Goal: Task Accomplishment & Management: Complete application form

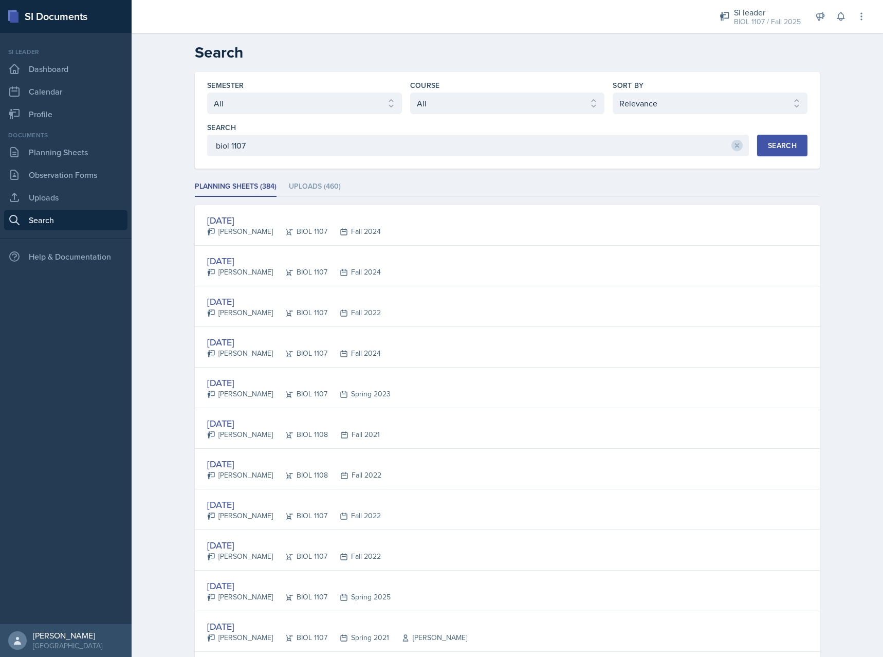
select select "all"
select select "1"
click at [69, 144] on link "Planning Sheets" at bounding box center [65, 152] width 123 height 21
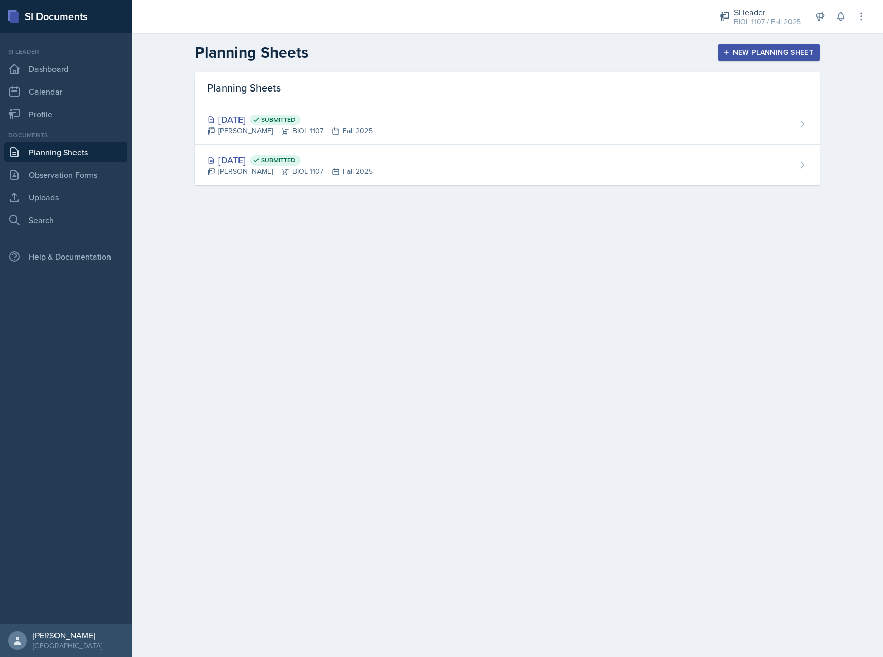
click at [756, 53] on div "New Planning Sheet" at bounding box center [769, 52] width 88 height 8
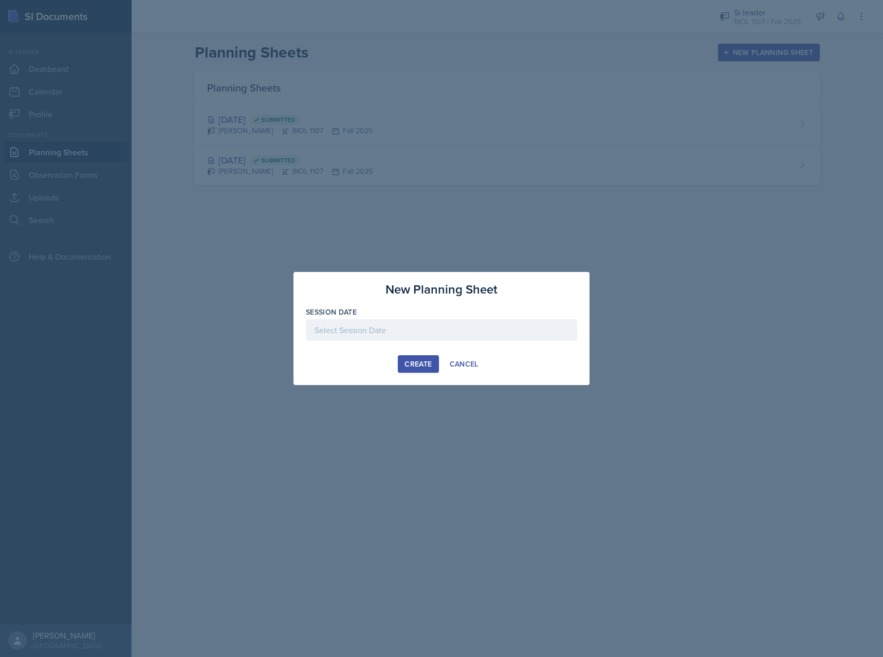
click at [393, 323] on div at bounding box center [441, 330] width 271 height 22
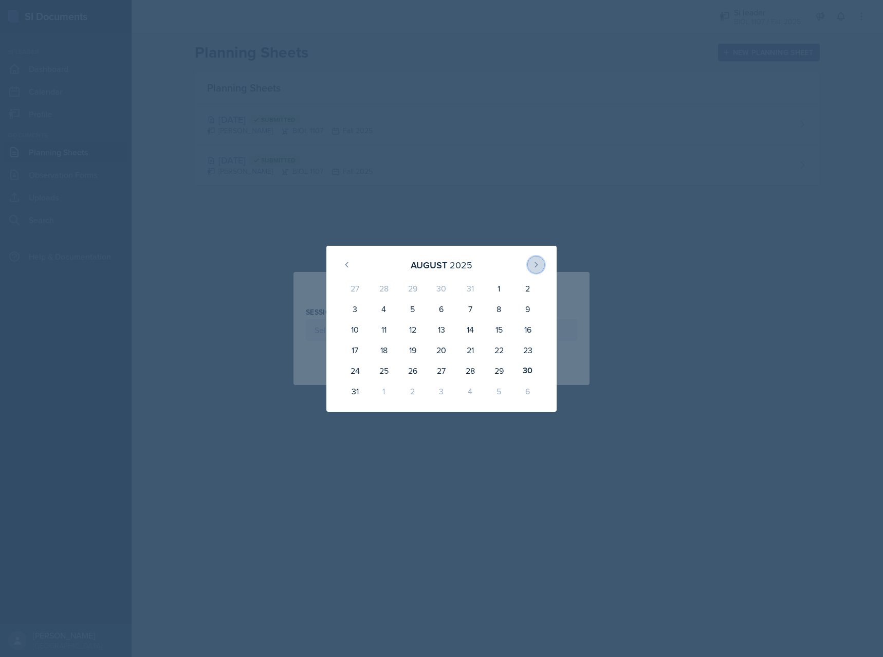
click at [533, 258] on button at bounding box center [536, 265] width 16 height 16
click at [407, 286] on div "2" at bounding box center [412, 290] width 29 height 25
type input "[DATE]"
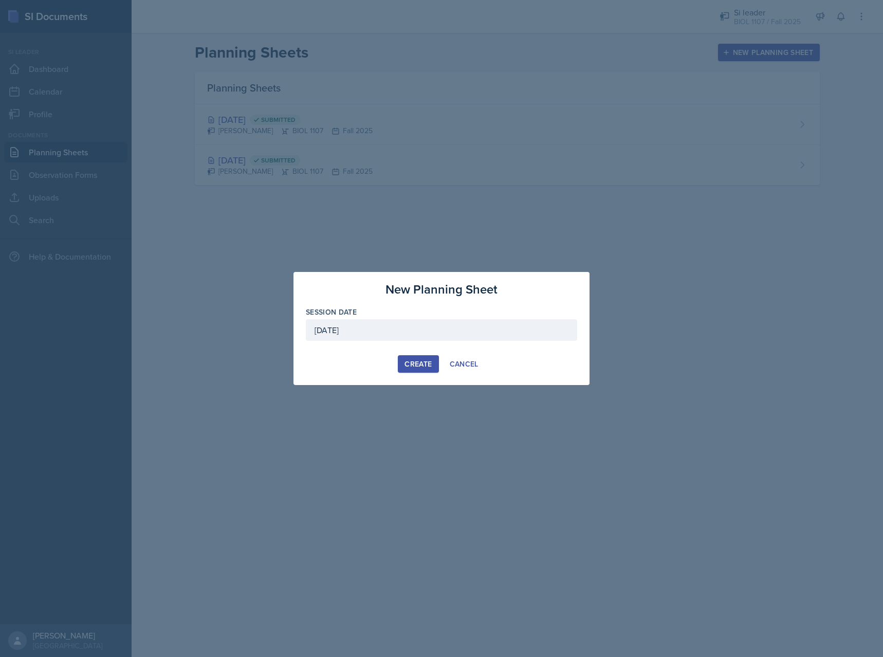
click at [421, 368] on div "Create" at bounding box center [418, 364] width 27 height 8
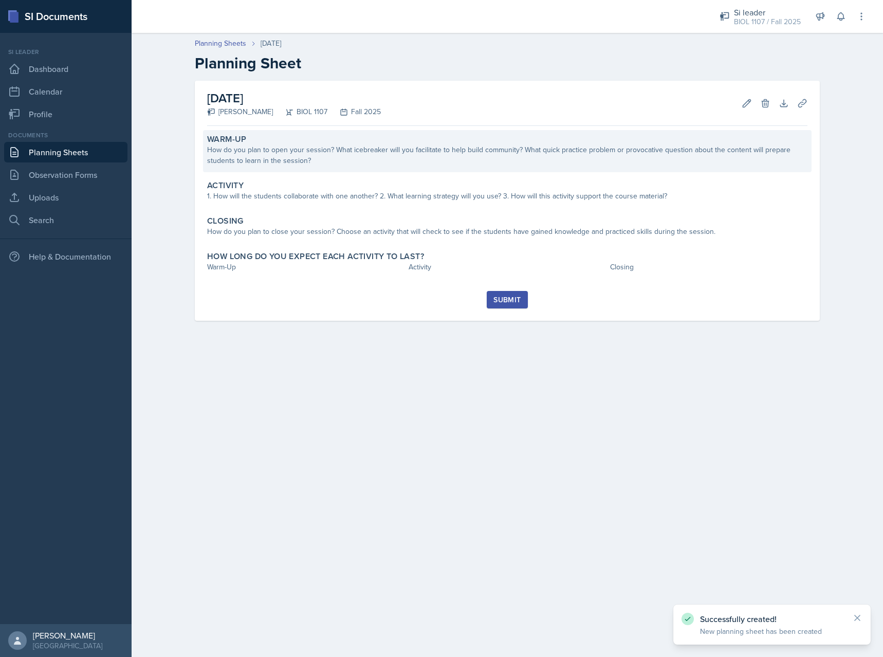
click at [681, 164] on div "How do you plan to open your session? What icebreaker will you facilitate to he…" at bounding box center [507, 155] width 601 height 22
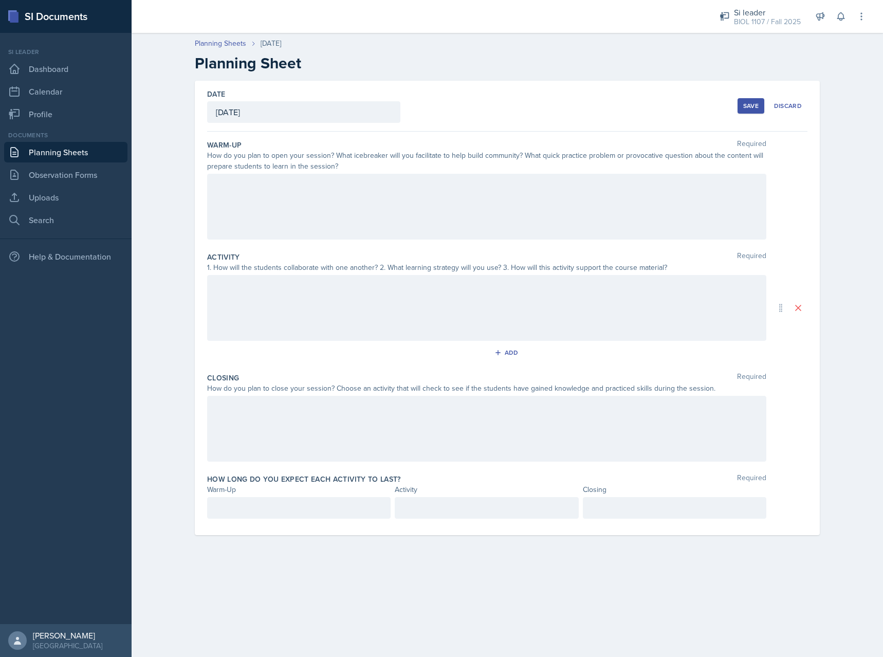
click at [429, 216] on div at bounding box center [486, 207] width 559 height 66
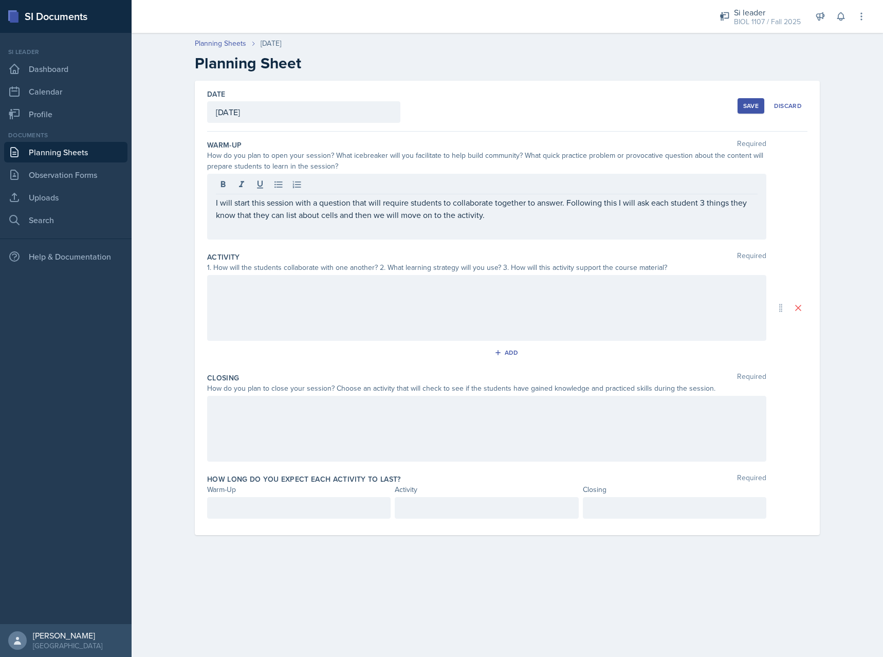
click at [465, 307] on div at bounding box center [486, 308] width 559 height 66
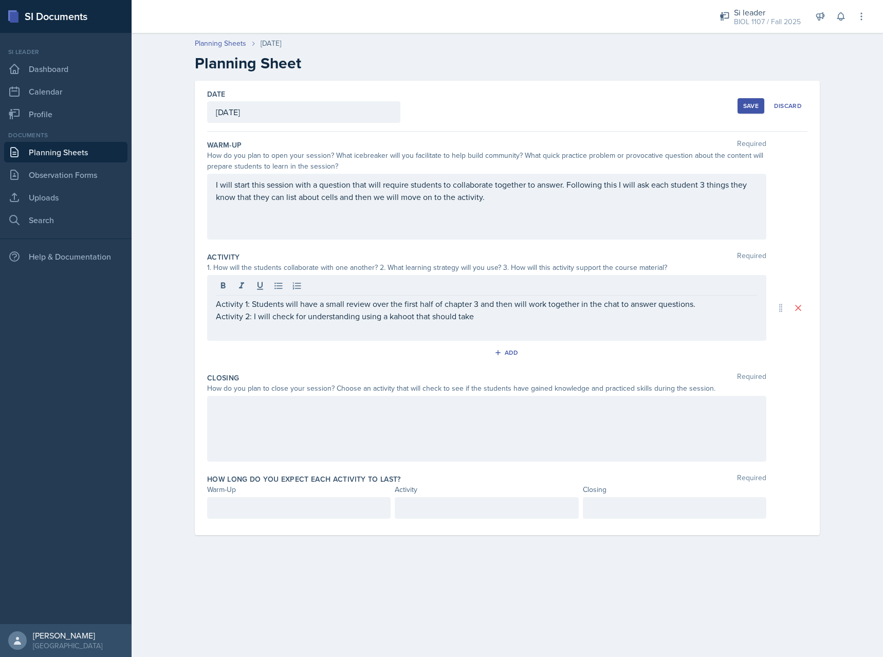
click at [459, 499] on div at bounding box center [487, 508] width 184 height 22
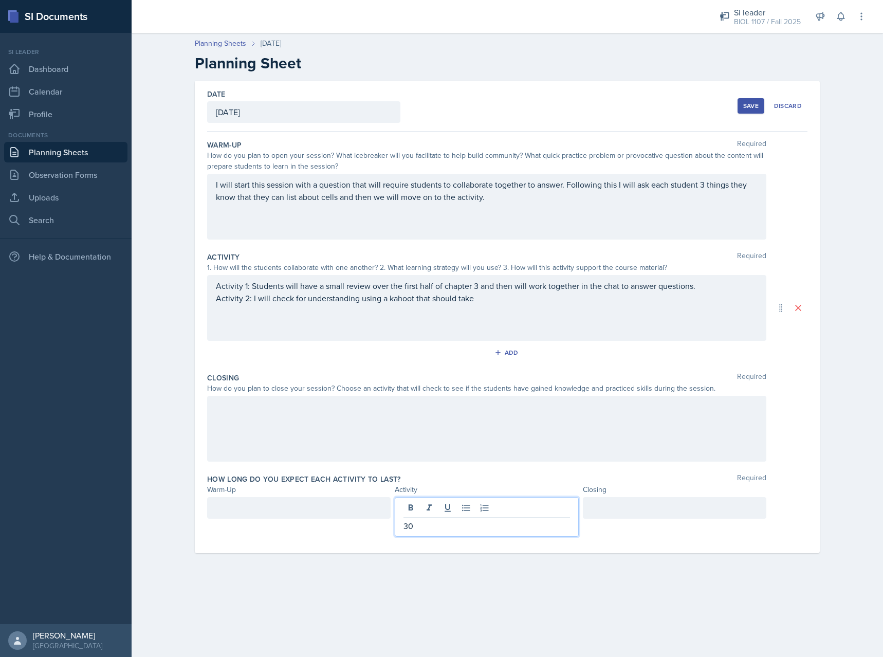
click at [333, 500] on div at bounding box center [299, 508] width 184 height 22
click at [667, 511] on div at bounding box center [675, 508] width 184 height 22
click at [549, 585] on main "Planning Sheets [DATE] Planning Sheet Date [DATE] [DATE] 27 28 29 30 31 1 2 3 4…" at bounding box center [508, 345] width 752 height 624
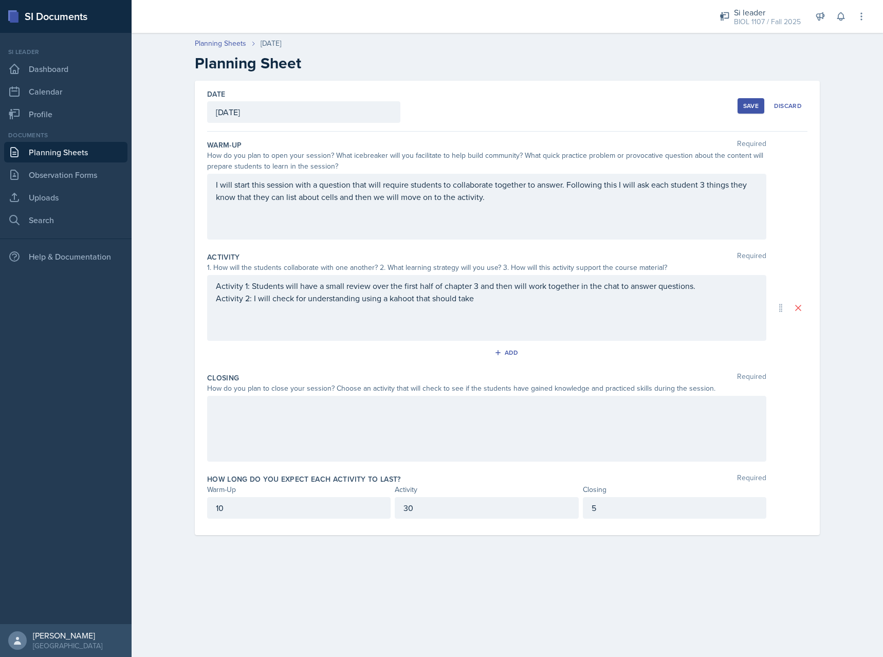
click at [285, 504] on div "10" at bounding box center [299, 508] width 184 height 22
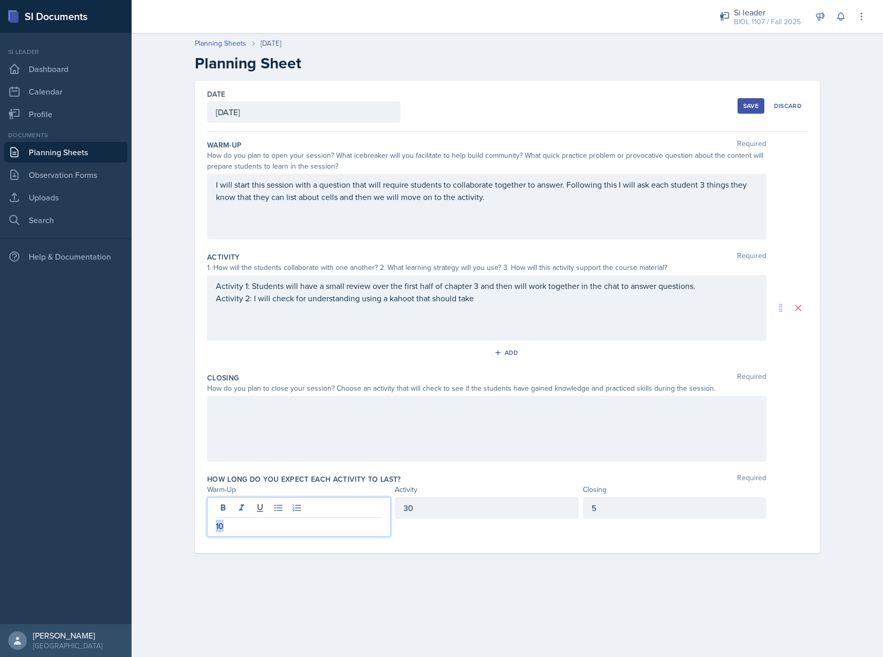
drag, startPoint x: 240, startPoint y: 525, endPoint x: 191, endPoint y: 529, distance: 48.9
click at [207, 529] on div "10" at bounding box center [299, 517] width 184 height 40
drag, startPoint x: 252, startPoint y: 528, endPoint x: 244, endPoint y: 533, distance: 9.7
click at [207, 528] on div "15" at bounding box center [299, 517] width 184 height 40
click at [465, 505] on div "30" at bounding box center [487, 508] width 184 height 22
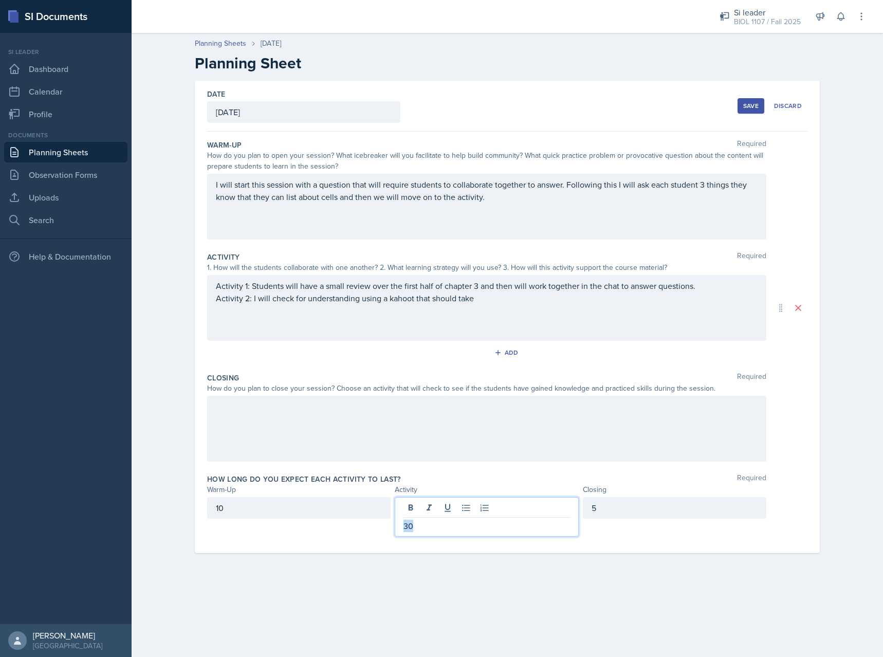
drag, startPoint x: 433, startPoint y: 521, endPoint x: 342, endPoint y: 527, distance: 91.2
click at [395, 527] on div "30" at bounding box center [487, 517] width 184 height 40
click at [518, 578] on main "Planning Sheets [DATE] Planning Sheet Date [DATE] [DATE] 27 28 29 30 31 1 2 3 4…" at bounding box center [508, 345] width 752 height 624
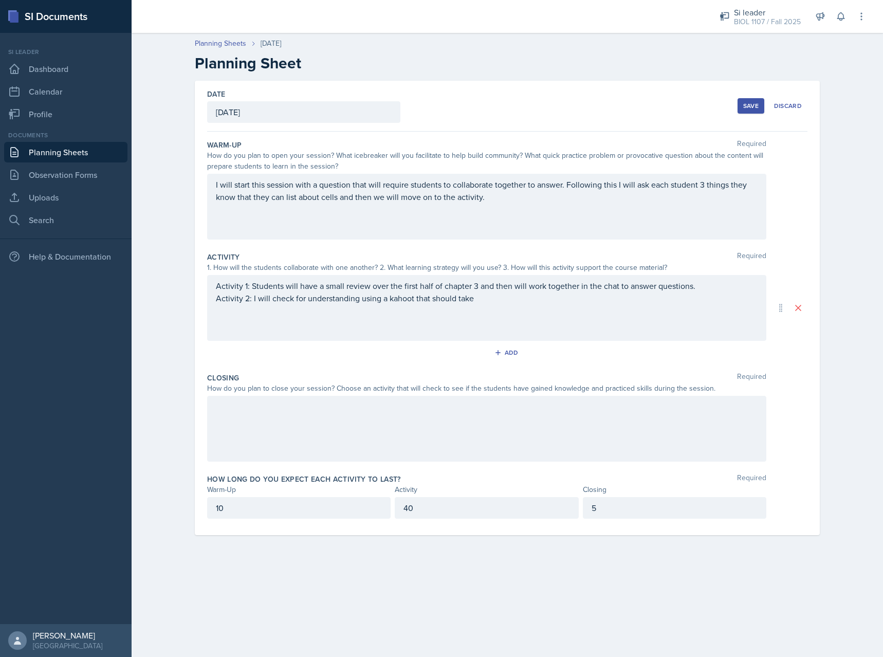
click at [362, 423] on div at bounding box center [486, 429] width 559 height 66
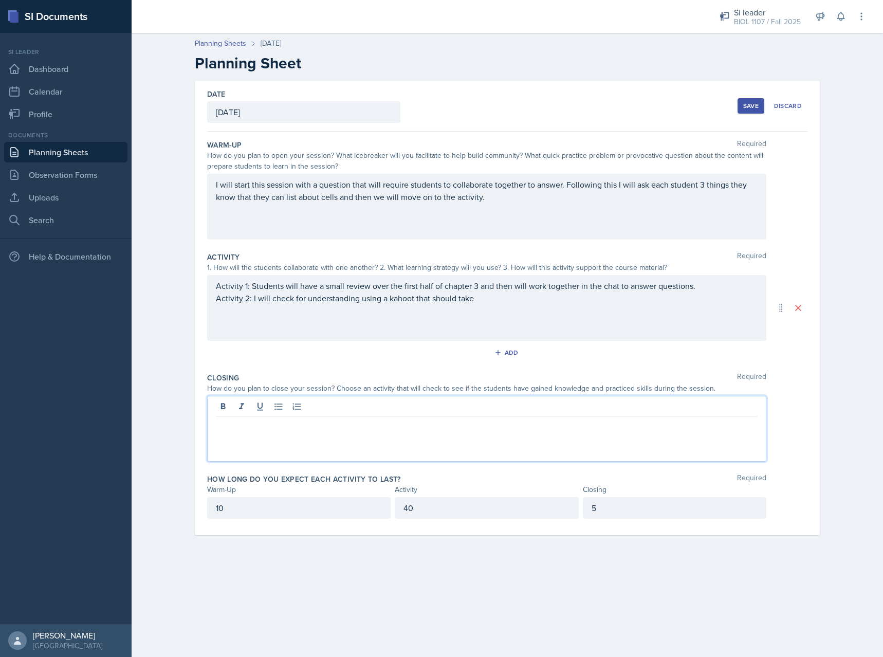
click at [472, 314] on div "Activity 1: Students will have a small review over the first half of chapter 3 …" at bounding box center [486, 308] width 559 height 66
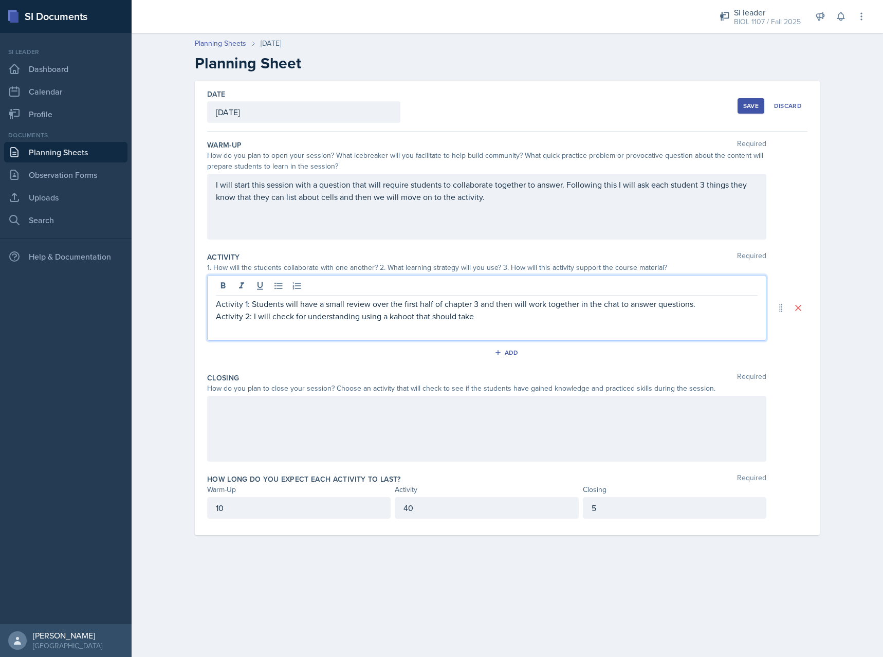
click at [513, 309] on p "Activity 1: Students will have a small review over the first half of chapter 3 …" at bounding box center [487, 304] width 542 height 12
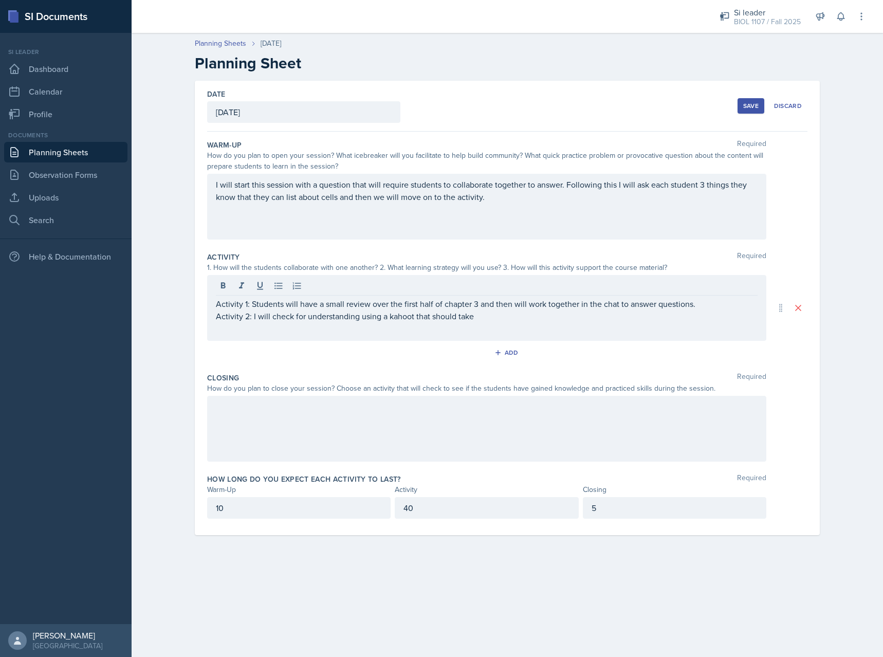
click at [501, 325] on div "Activity 1: Students will have a small review over the first half of chapter 3 …" at bounding box center [486, 308] width 559 height 66
click at [500, 325] on div "Activity 1: Students will have a small review over the first half of chapter 3 …" at bounding box center [486, 308] width 559 height 66
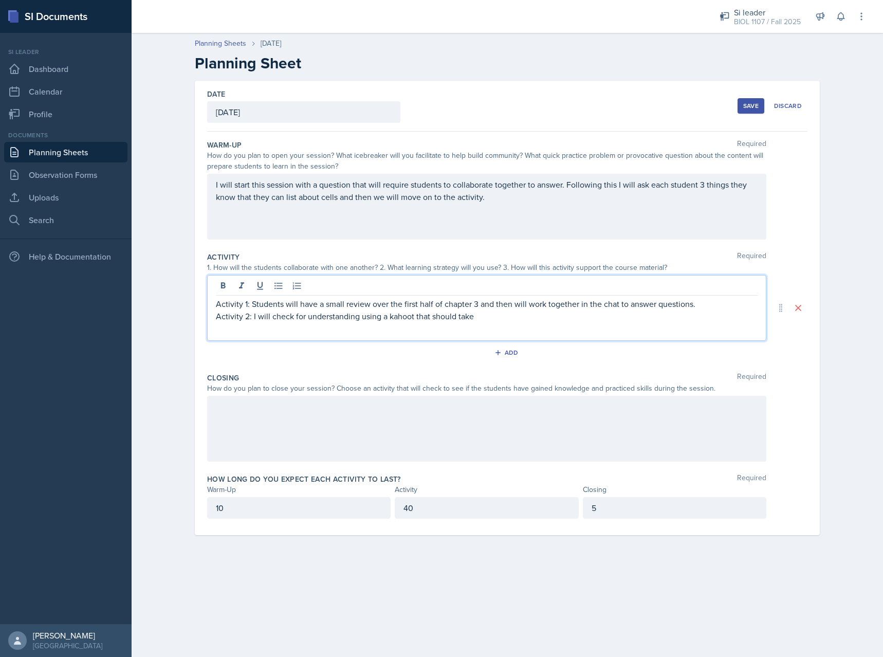
click at [475, 313] on p "Activity 2: I will check for understanding using a kahoot that should take" at bounding box center [487, 316] width 542 height 12
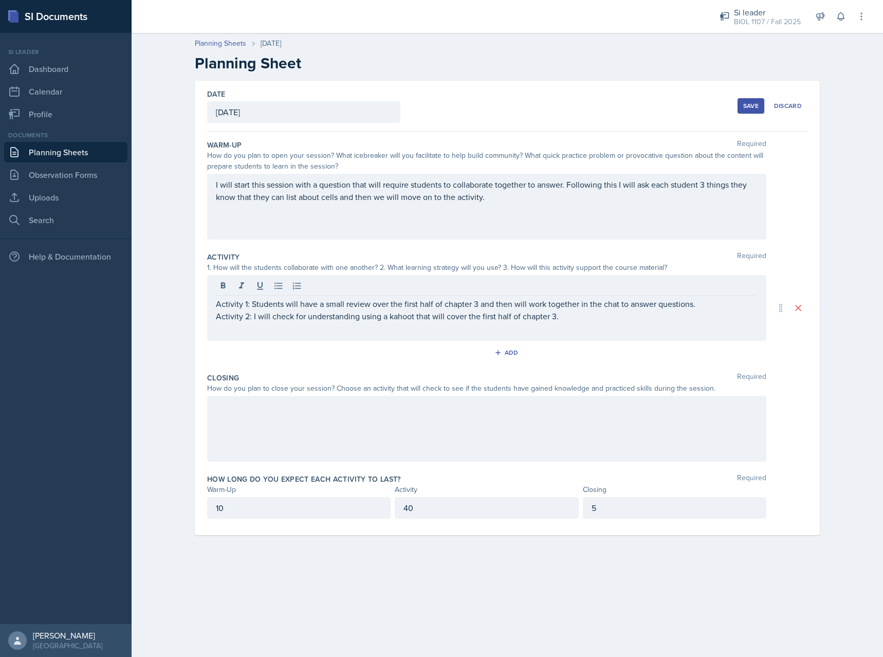
click at [528, 429] on div at bounding box center [486, 429] width 559 height 66
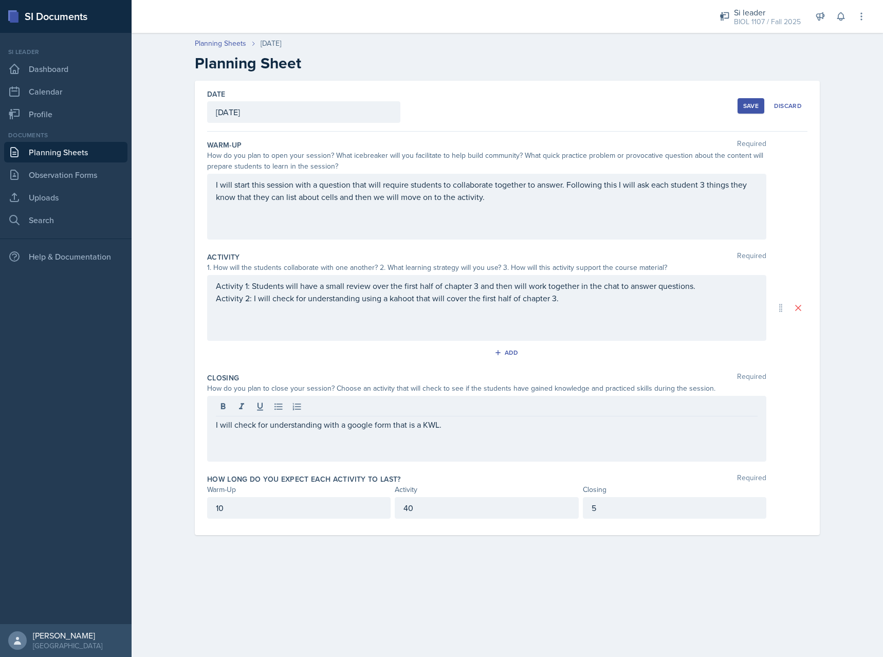
click at [749, 105] on div "Save" at bounding box center [751, 106] width 15 height 8
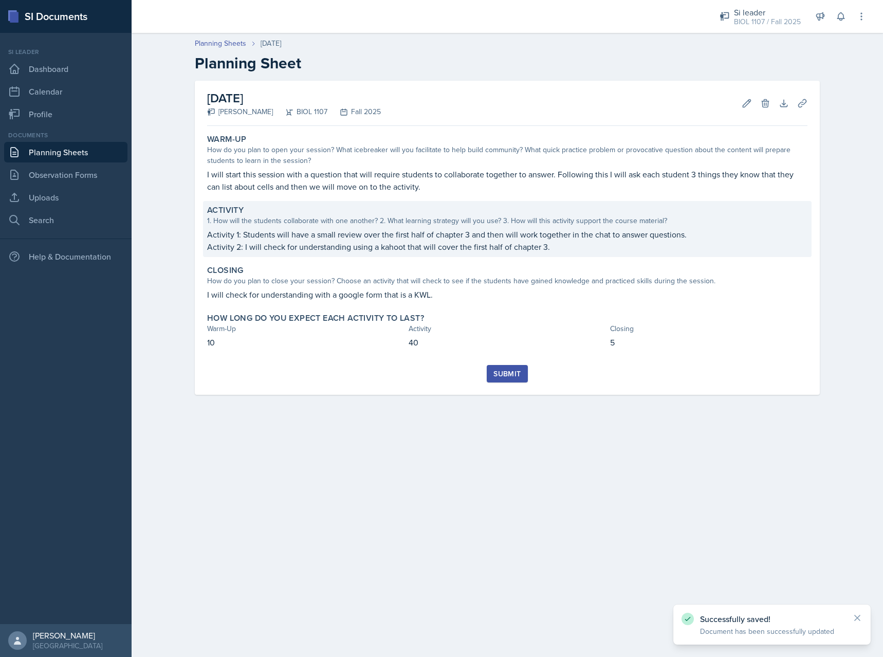
click at [540, 221] on div "1. How will the students collaborate with one another? 2. What learning strateg…" at bounding box center [507, 220] width 601 height 11
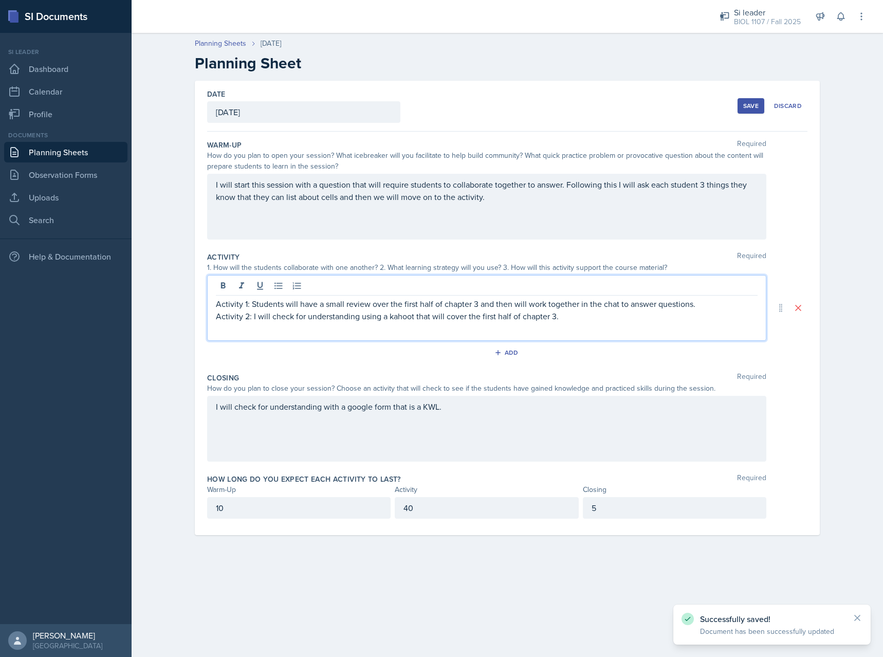
click at [587, 302] on div "Activity 1: Students will have a small review over the first half of chapter 3 …" at bounding box center [487, 310] width 542 height 25
click at [595, 322] on p "Activity 2: I will check for understanding using a kahoot that will cover the f…" at bounding box center [487, 316] width 542 height 12
click at [750, 107] on div "Save" at bounding box center [751, 106] width 15 height 8
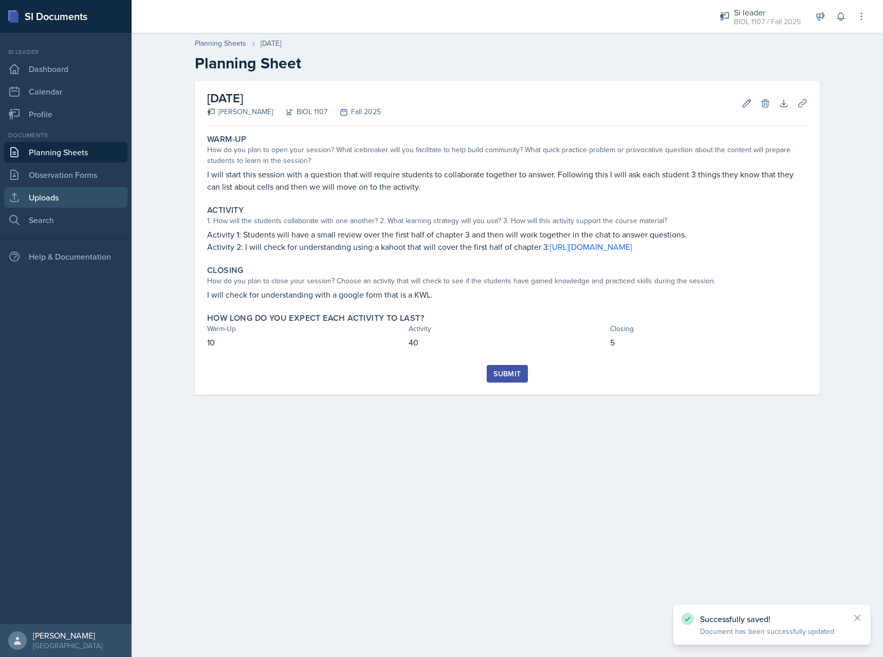
click at [74, 199] on link "Uploads" at bounding box center [65, 197] width 123 height 21
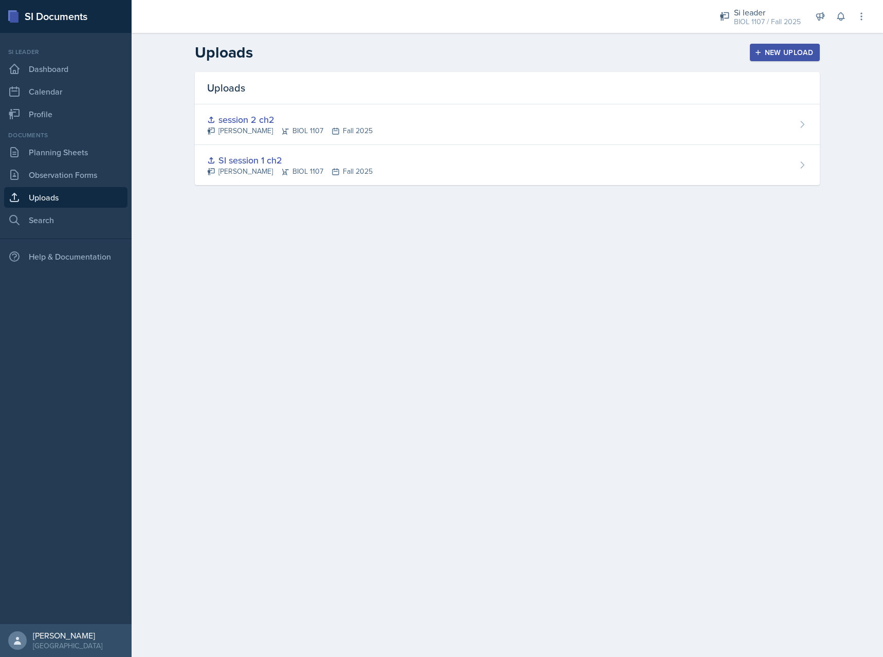
click at [764, 49] on div "New Upload" at bounding box center [785, 52] width 57 height 8
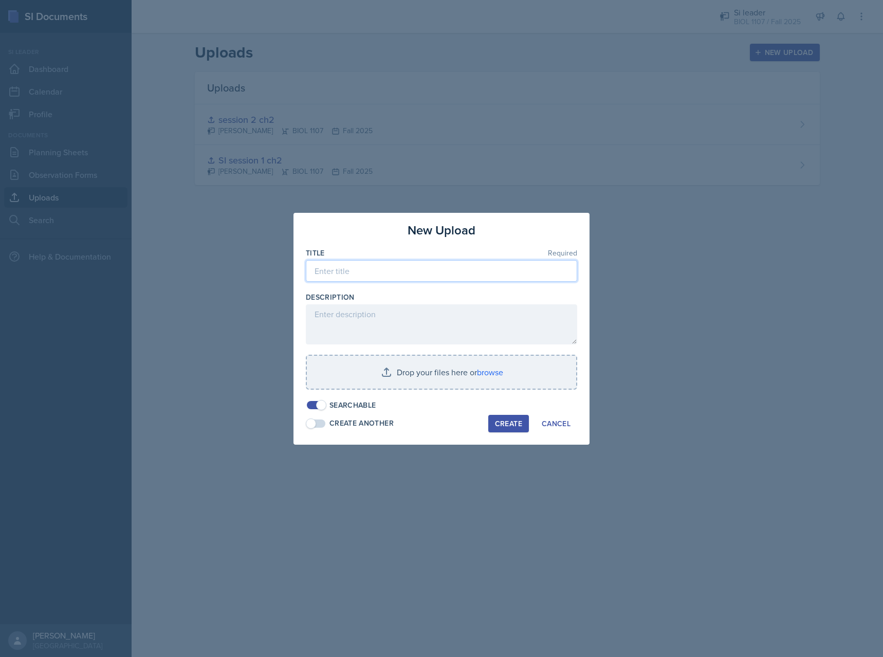
click at [414, 265] on input at bounding box center [441, 271] width 271 height 22
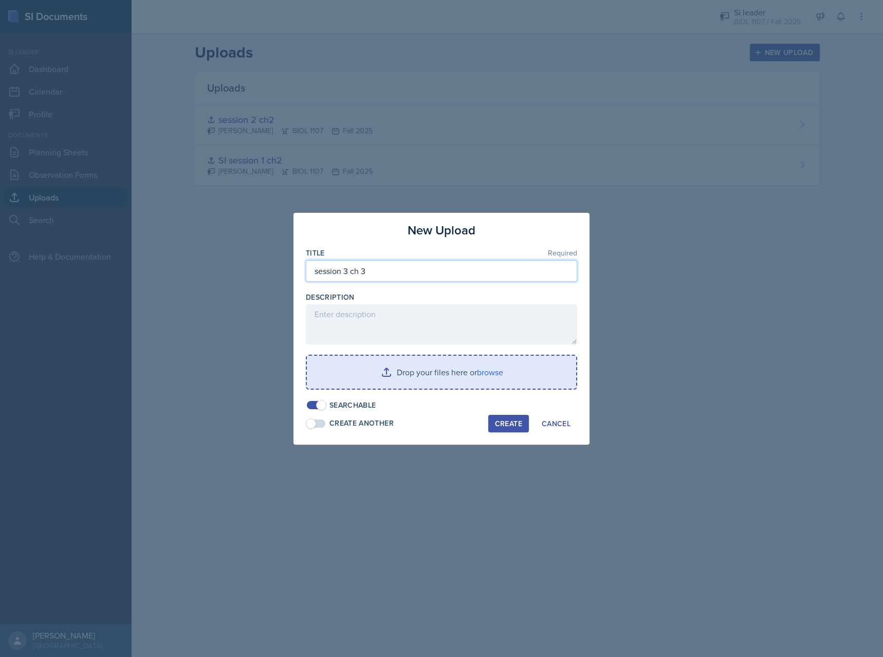
type input "session 3 ch 3"
click at [383, 382] on input "file" at bounding box center [441, 372] width 269 height 33
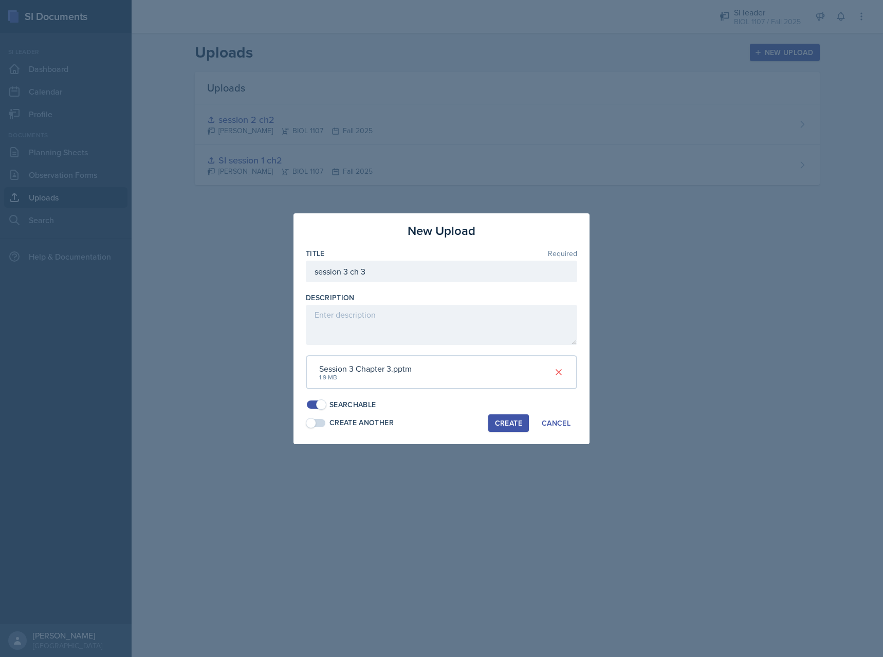
click at [512, 426] on div "Create" at bounding box center [508, 423] width 27 height 8
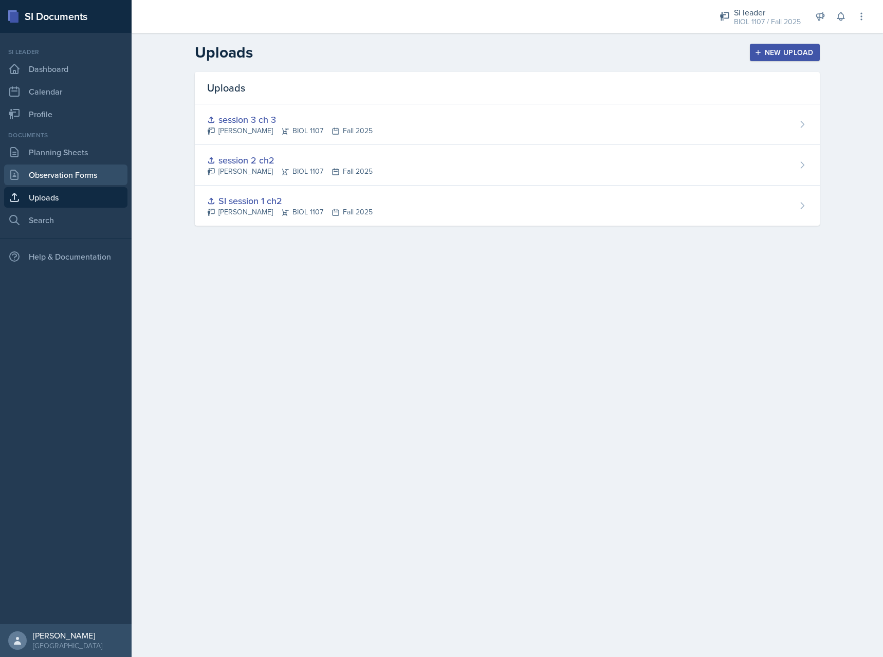
click at [92, 167] on link "Observation Forms" at bounding box center [65, 175] width 123 height 21
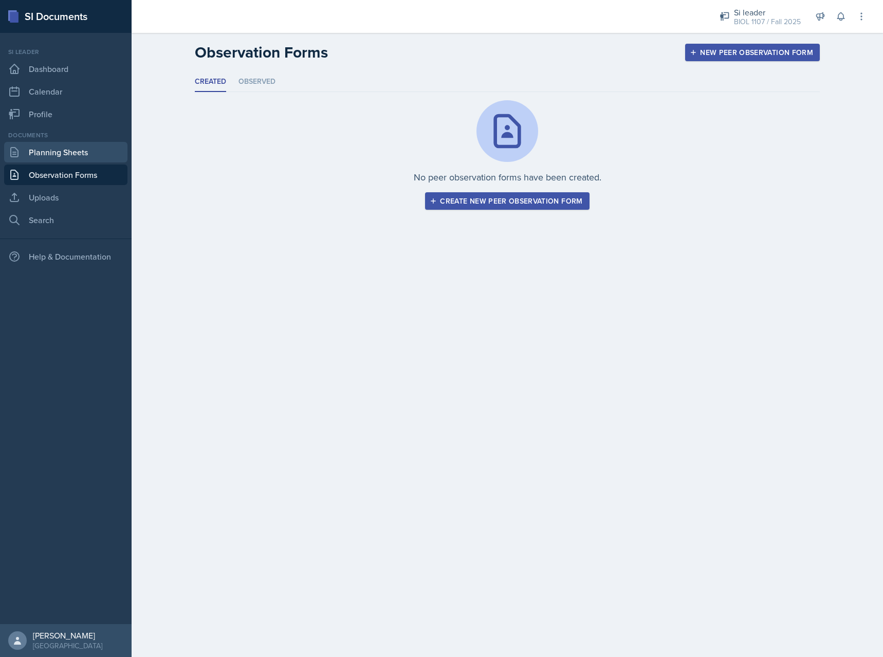
click at [89, 155] on link "Planning Sheets" at bounding box center [65, 152] width 123 height 21
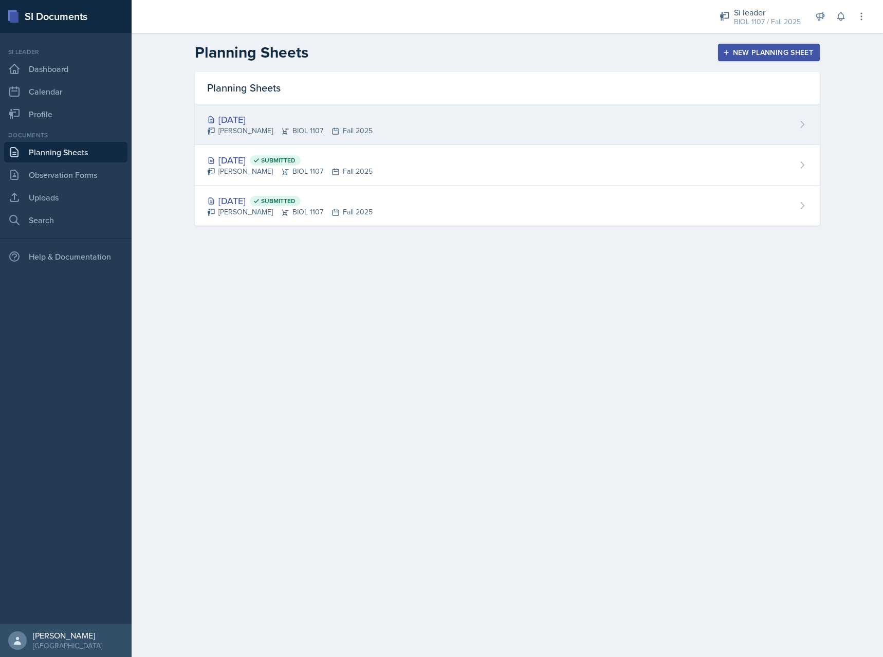
click at [396, 122] on div "[DATE] [PERSON_NAME] BIOL 1107 Fall 2025" at bounding box center [507, 124] width 625 height 41
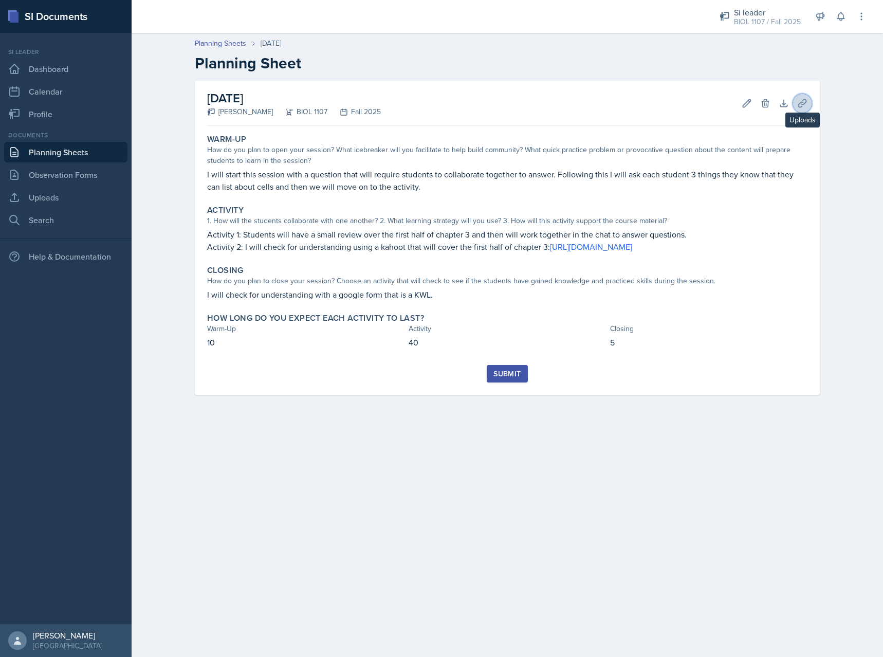
click at [810, 103] on button "Uploads" at bounding box center [802, 103] width 19 height 19
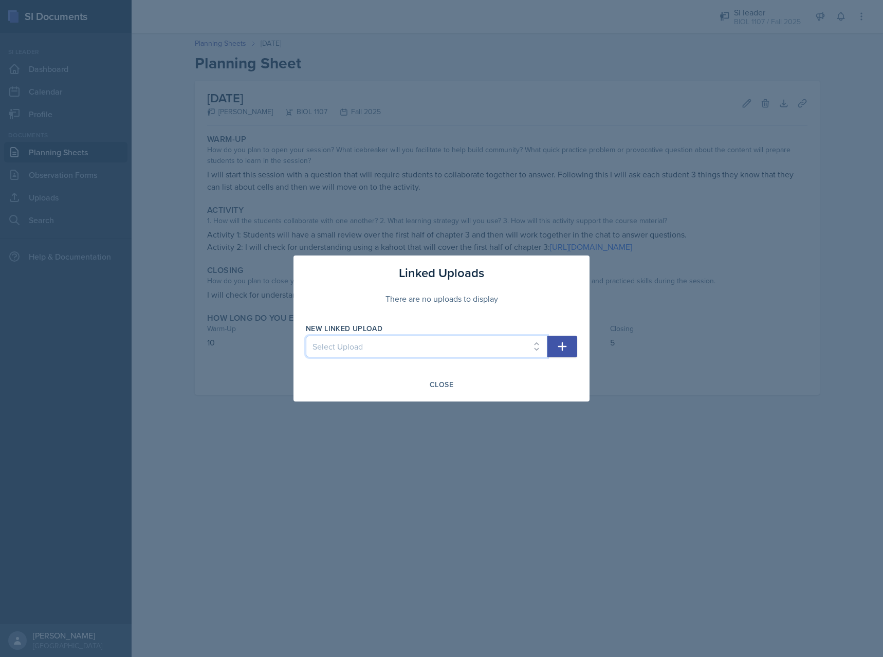
click at [306, 336] on select "Select Upload SI session 1 ch2 session 2 ch2 session 3 ch 3" at bounding box center [427, 347] width 242 height 22
select select "ee1fe011-0d5f-469d-ab82-326f625604bf"
click option "session 3 ch 3" at bounding box center [0, 0] width 0 height 0
drag, startPoint x: 565, startPoint y: 360, endPoint x: 566, endPoint y: 354, distance: 6.7
click at [565, 360] on div "New Linked Upload Select Upload SI session 1 ch2 session 2 ch2 session 3 ch 3" at bounding box center [441, 345] width 271 height 44
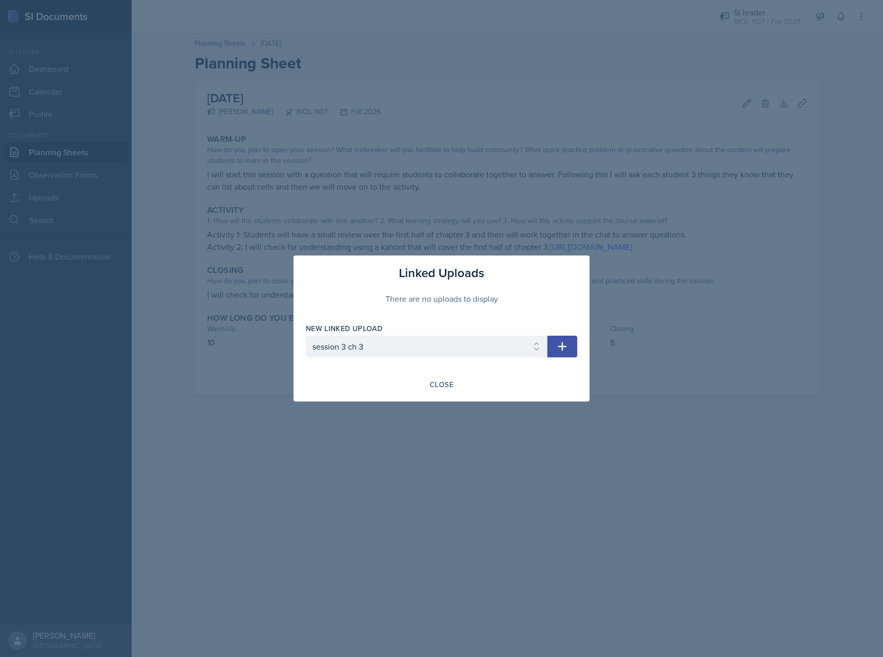
click at [566, 354] on button "button" at bounding box center [563, 347] width 30 height 22
select select
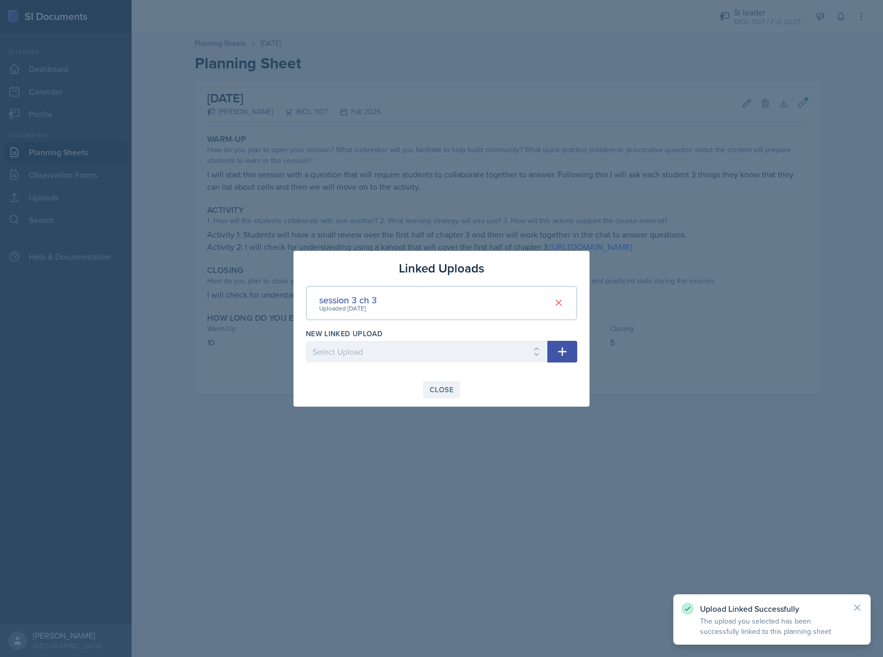
click at [443, 386] on div "Close" at bounding box center [442, 390] width 24 height 8
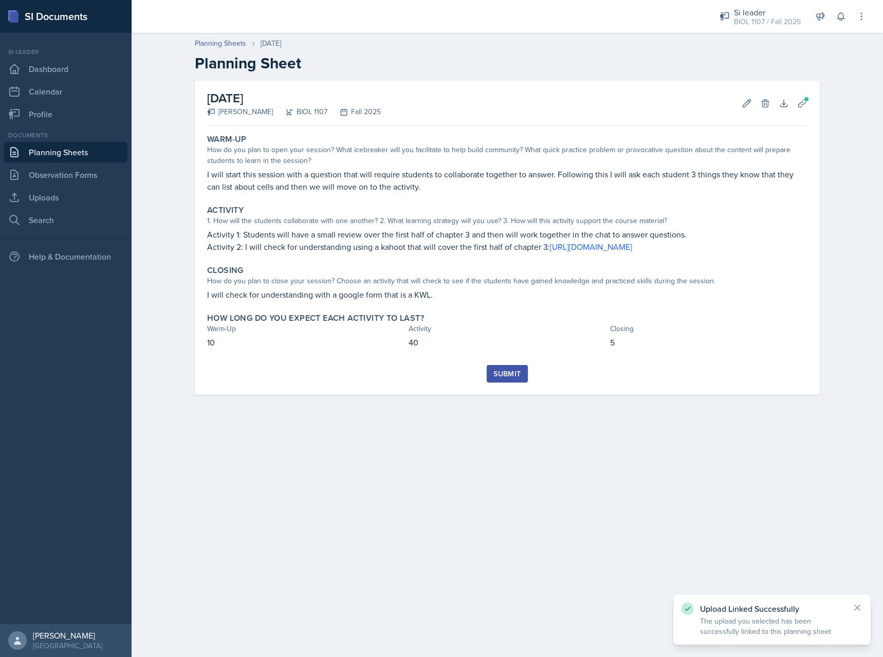
click at [521, 378] on div "Submit" at bounding box center [507, 374] width 27 height 8
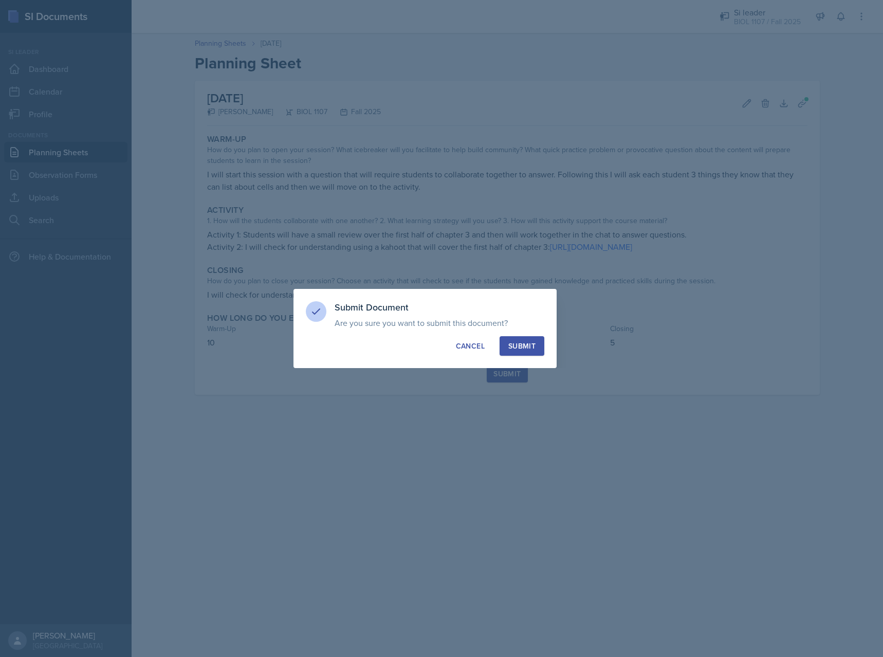
click at [525, 354] on button "Submit" at bounding box center [522, 346] width 45 height 20
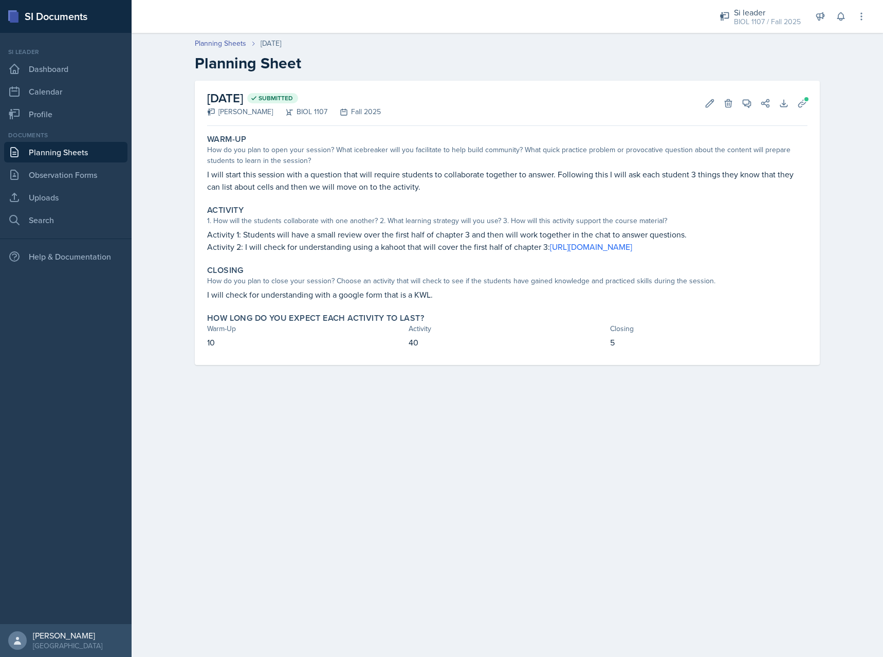
click at [529, 444] on main "Planning Sheets [DATE] Planning Sheet [DATE] Submitted [PERSON_NAME] BIOL 1107 …" at bounding box center [508, 345] width 752 height 624
click at [508, 458] on main "Planning Sheets [DATE] Planning Sheet [DATE] Submitted [PERSON_NAME] BIOL 1107 …" at bounding box center [508, 345] width 752 height 624
click at [62, 149] on link "Planning Sheets" at bounding box center [65, 152] width 123 height 21
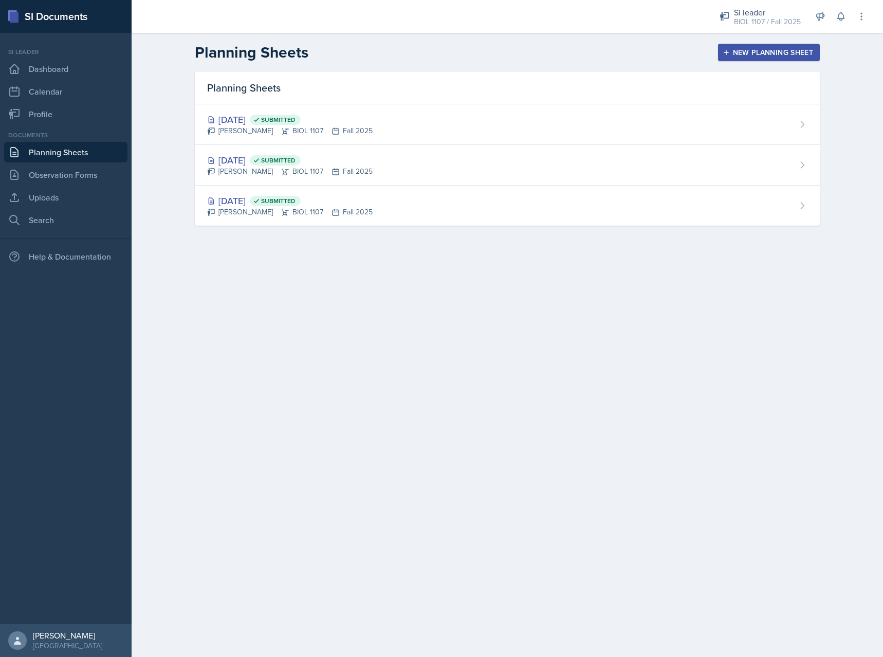
click at [751, 51] on div "New Planning Sheet" at bounding box center [769, 52] width 88 height 8
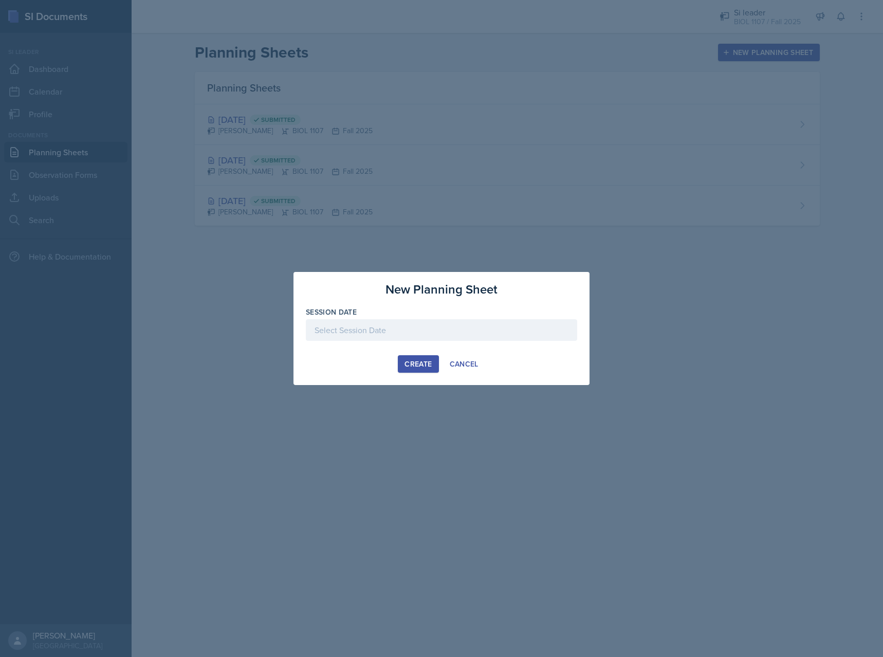
click at [433, 321] on div at bounding box center [441, 330] width 271 height 22
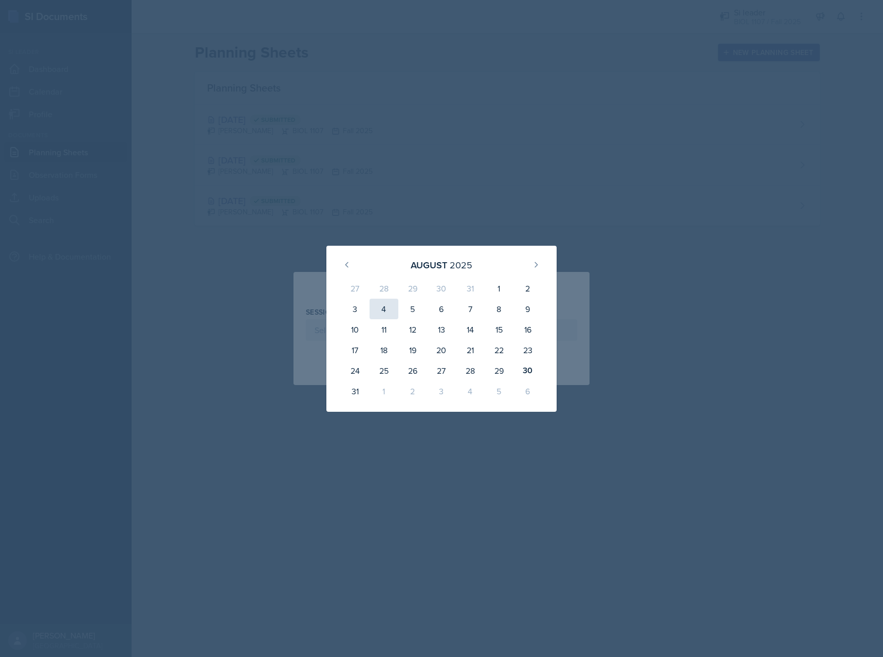
click at [389, 315] on div "4" at bounding box center [384, 309] width 29 height 21
type input "[DATE]"
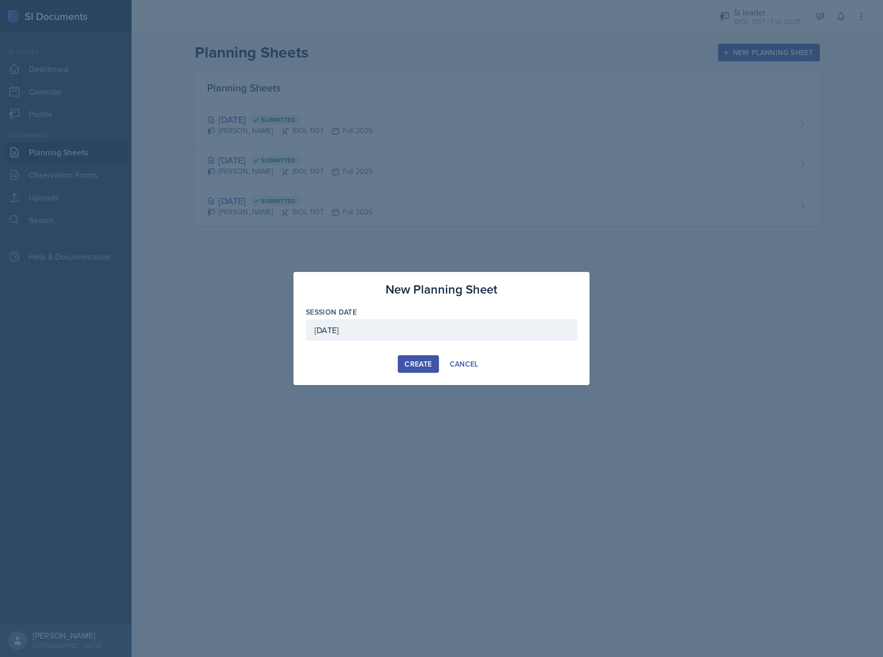
click at [410, 365] on div "Create" at bounding box center [418, 364] width 27 height 8
